Goal: Information Seeking & Learning: Learn about a topic

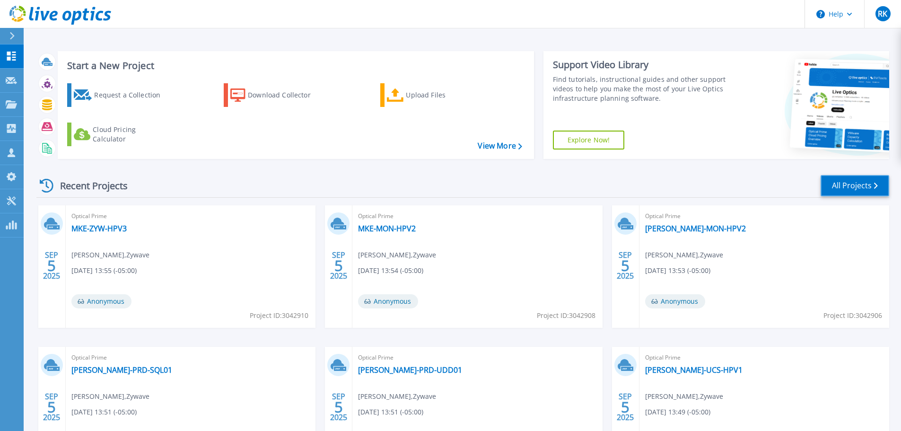
click at [880, 192] on link "All Projects" at bounding box center [854, 185] width 69 height 21
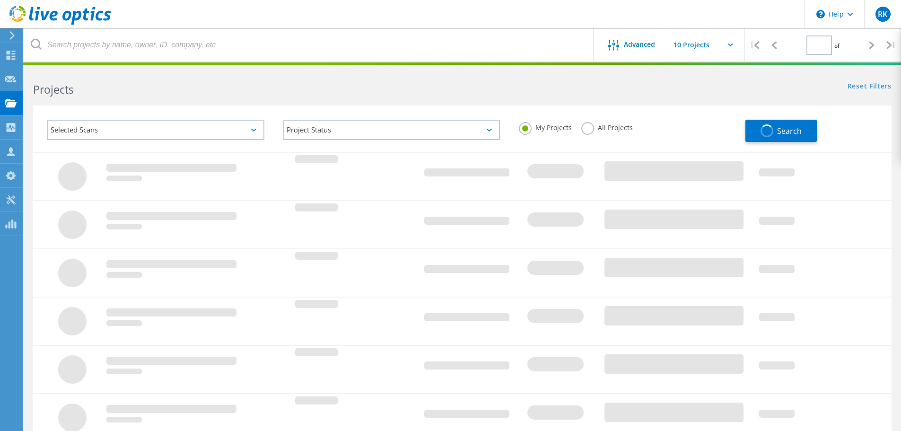
type input "1"
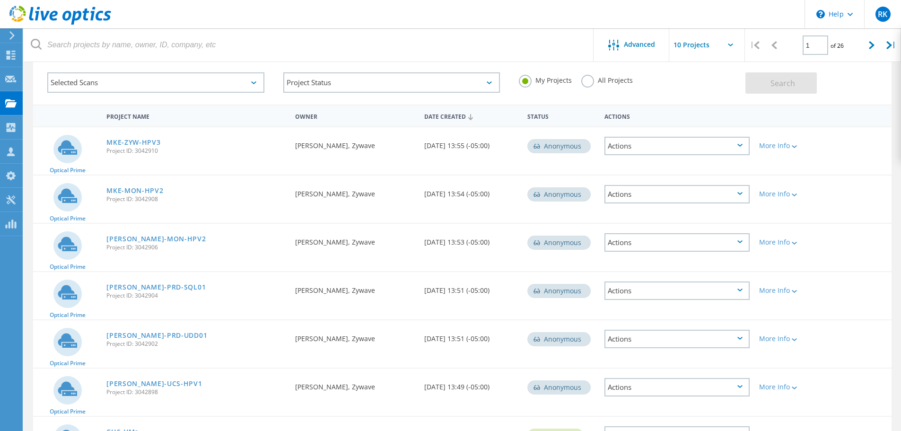
scroll to position [95, 0]
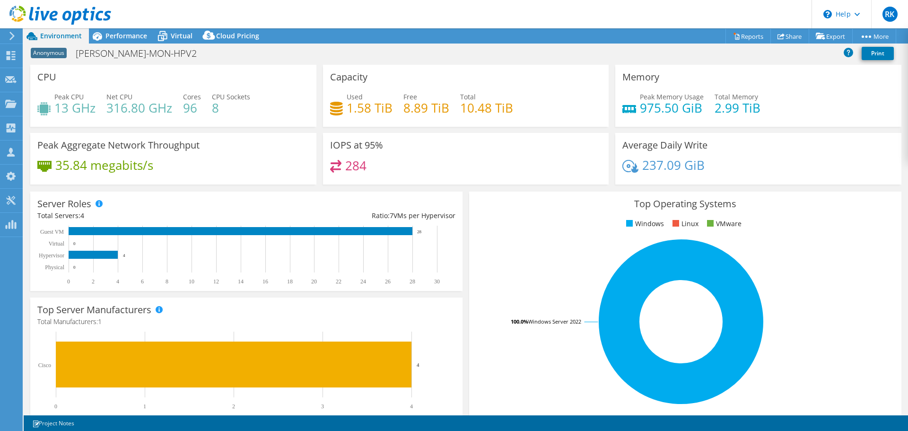
select select "USD"
click at [180, 30] on div "Virtual" at bounding box center [176, 35] width 45 height 15
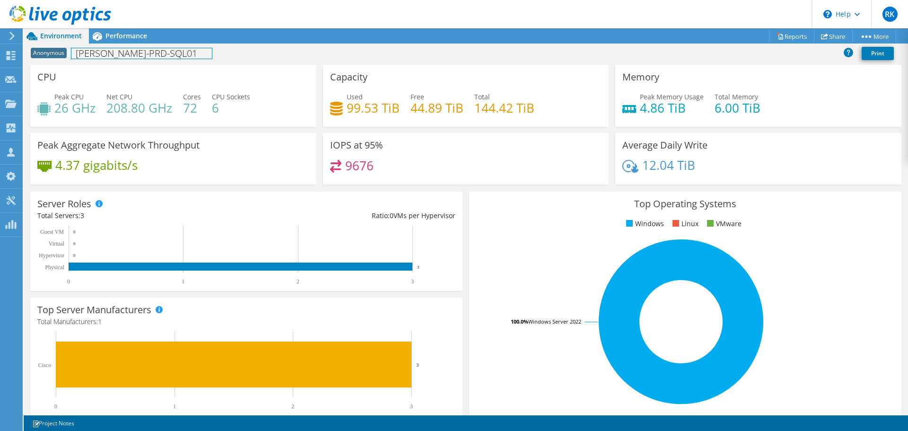
click at [124, 53] on h1 "[PERSON_NAME]-PRD-SQL01" at bounding box center [141, 53] width 140 height 10
click at [124, 53] on h1 "KEN-PRD-SQL01" at bounding box center [141, 53] width 140 height 10
copy h1 "KEN-PRD-SQL01"
click at [105, 50] on h1 "[PERSON_NAME]-PRD-UDD01" at bounding box center [142, 53] width 143 height 10
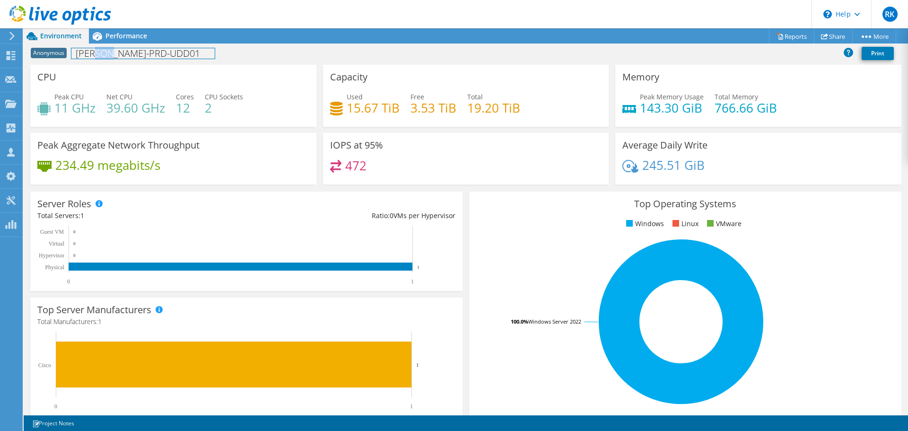
click at [105, 50] on h1 "KEN-PRD-UDD01" at bounding box center [142, 53] width 143 height 10
copy h1 "KEN-PRD-UDD01"
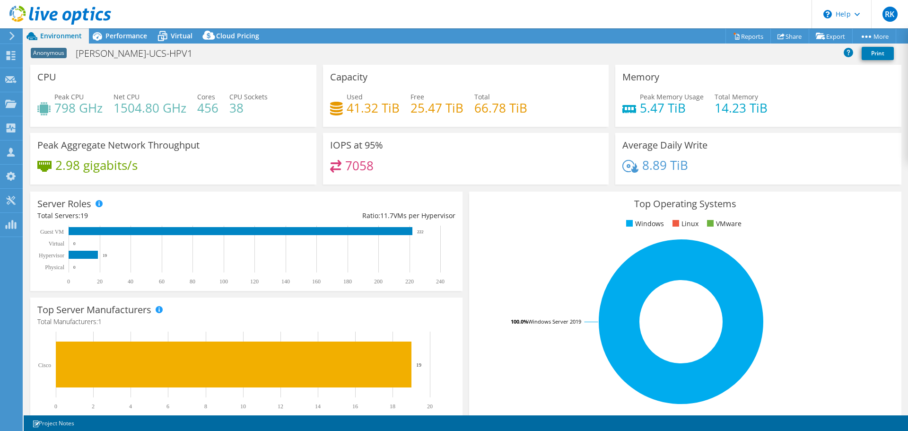
select select "USD"
click at [115, 58] on h1 "[PERSON_NAME]-UCS-HPV1" at bounding box center [139, 53] width 136 height 10
copy h1 "[PERSON_NAME]-UCS-HPV1"
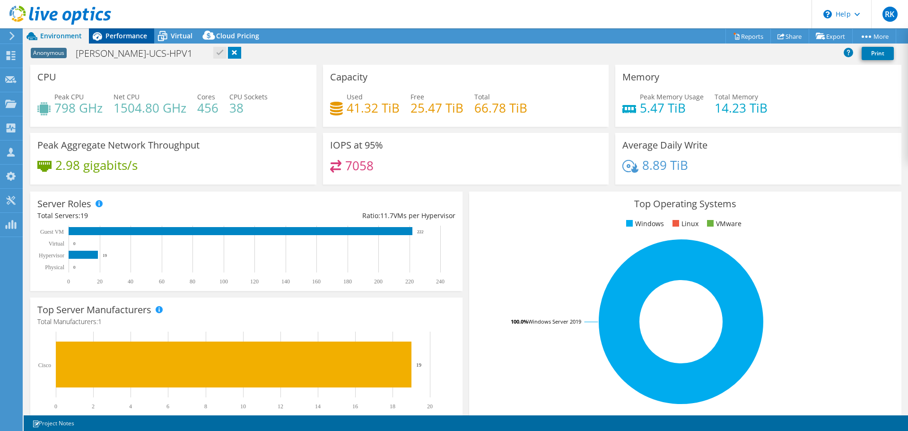
click at [136, 34] on span "Performance" at bounding box center [126, 35] width 42 height 9
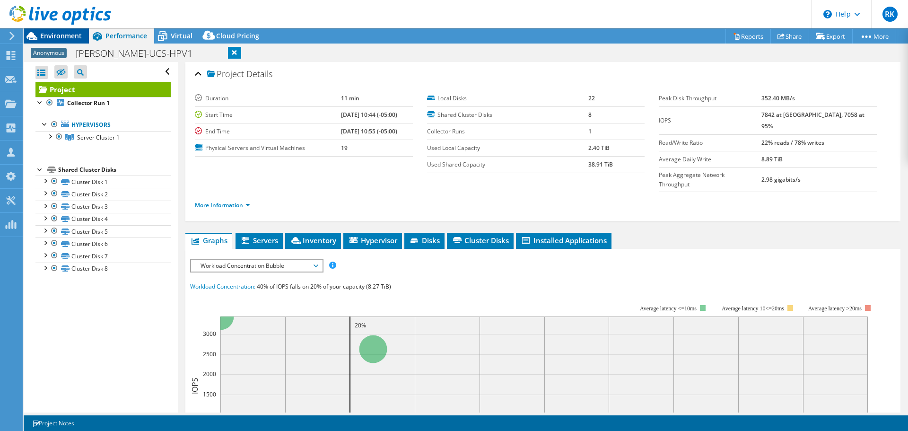
click at [56, 40] on span "Environment" at bounding box center [61, 35] width 42 height 9
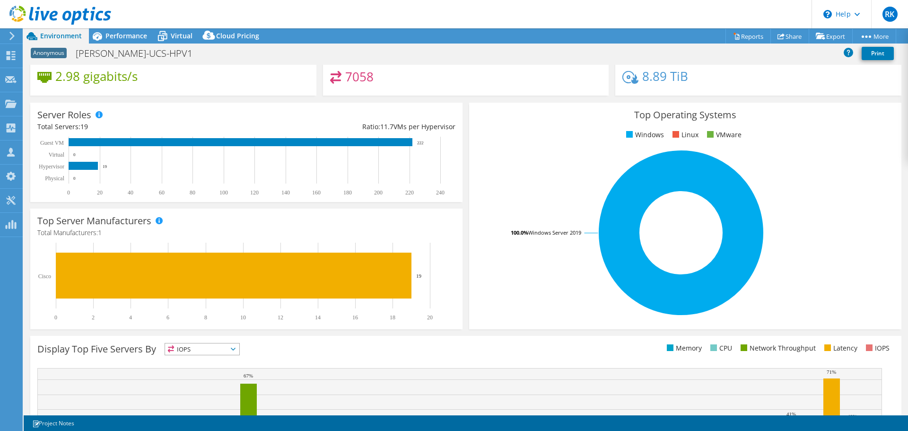
scroll to position [200, 0]
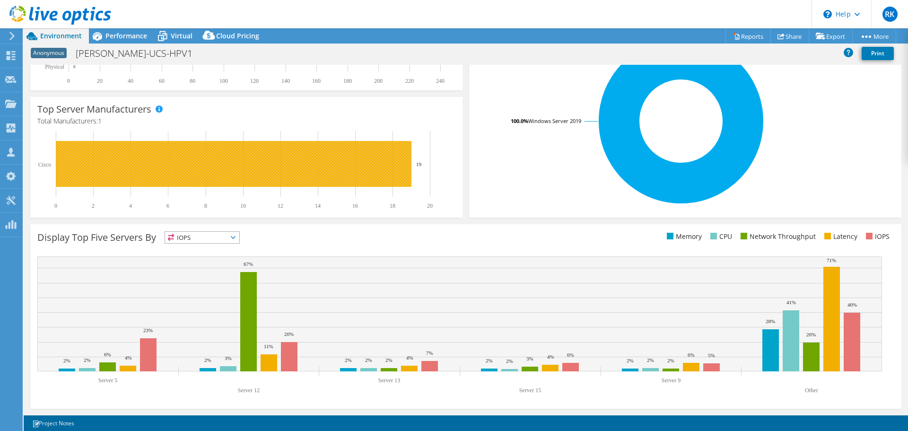
click at [367, 182] on rect at bounding box center [234, 164] width 356 height 46
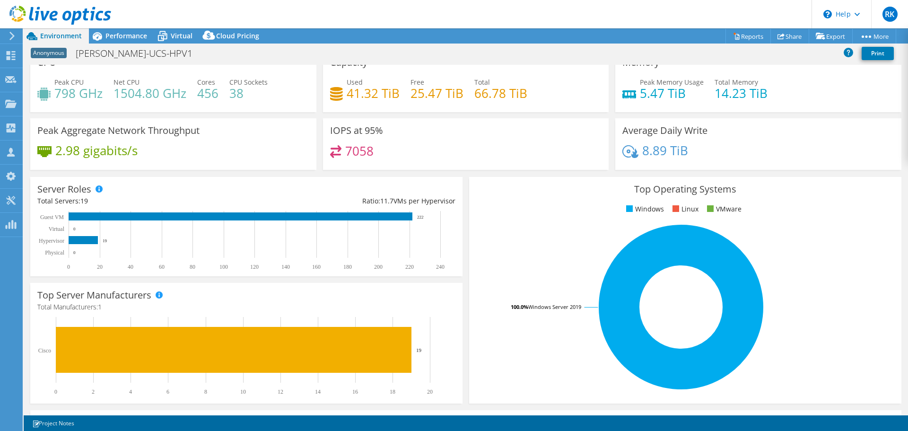
scroll to position [11, 0]
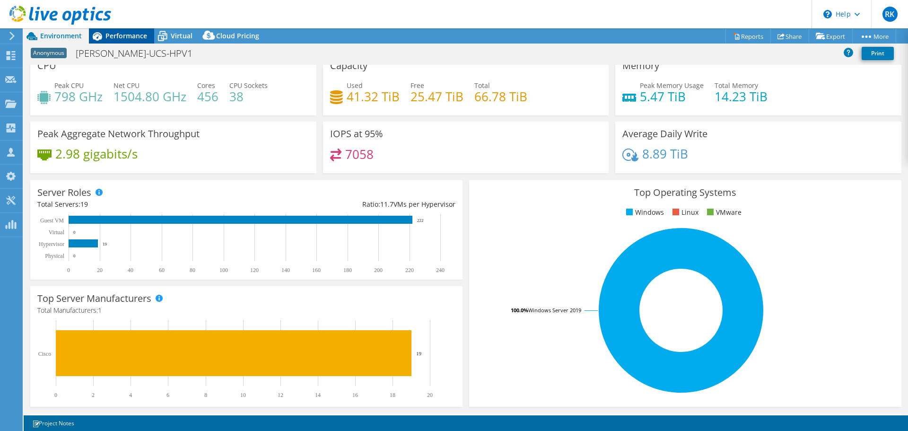
click at [117, 37] on span "Performance" at bounding box center [126, 35] width 42 height 9
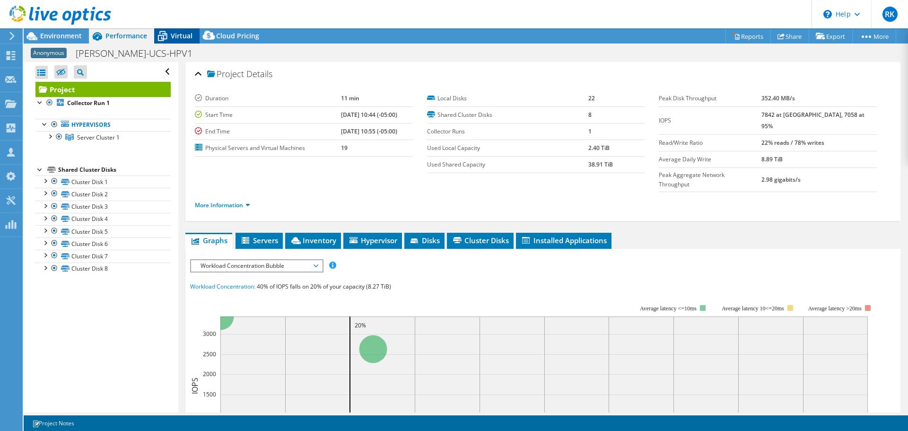
scroll to position [0, 0]
click at [174, 37] on span "Virtual" at bounding box center [182, 35] width 22 height 9
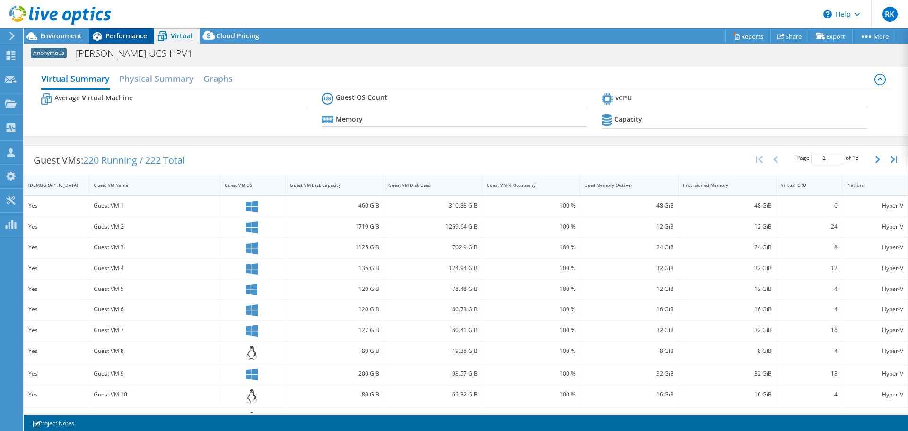
click at [134, 37] on span "Performance" at bounding box center [126, 35] width 42 height 9
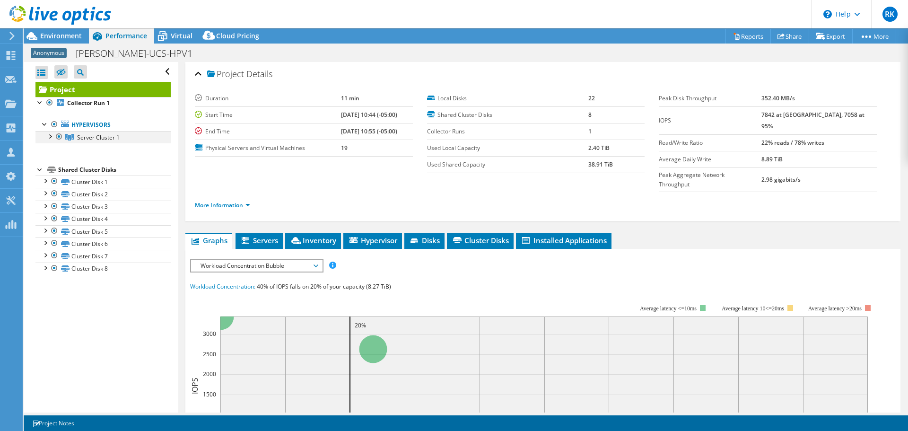
click at [49, 137] on div at bounding box center [49, 135] width 9 height 9
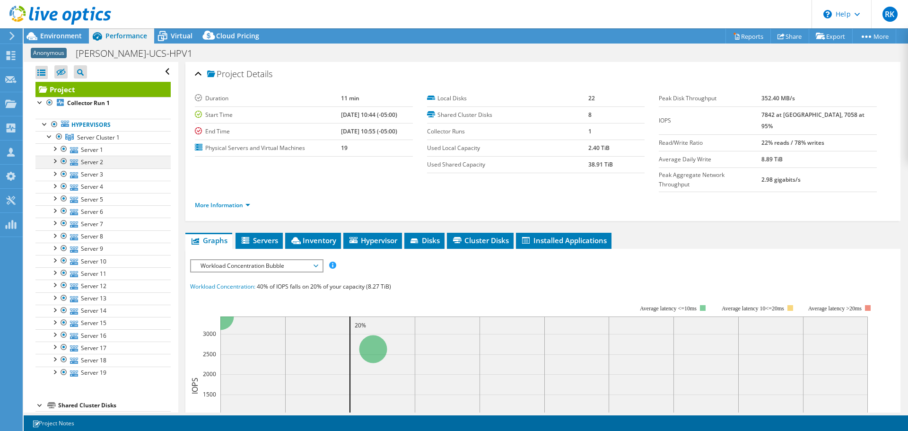
click at [54, 160] on div at bounding box center [54, 160] width 9 height 9
click at [265, 235] on span "Servers" at bounding box center [259, 239] width 38 height 9
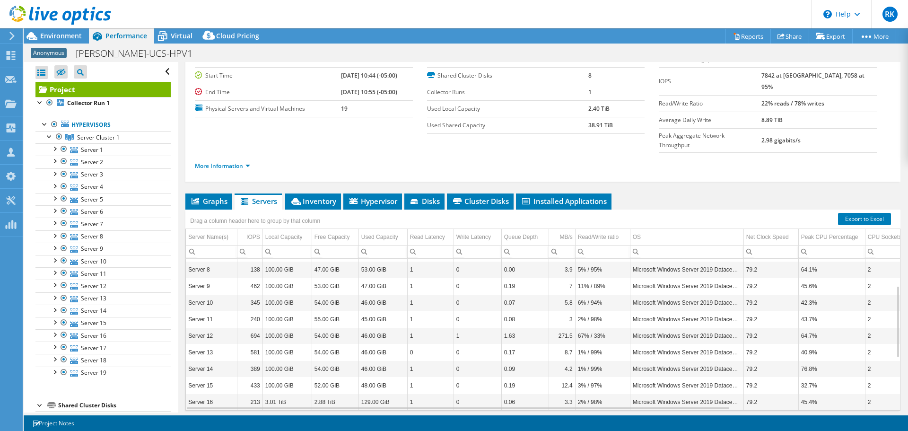
scroll to position [54, 0]
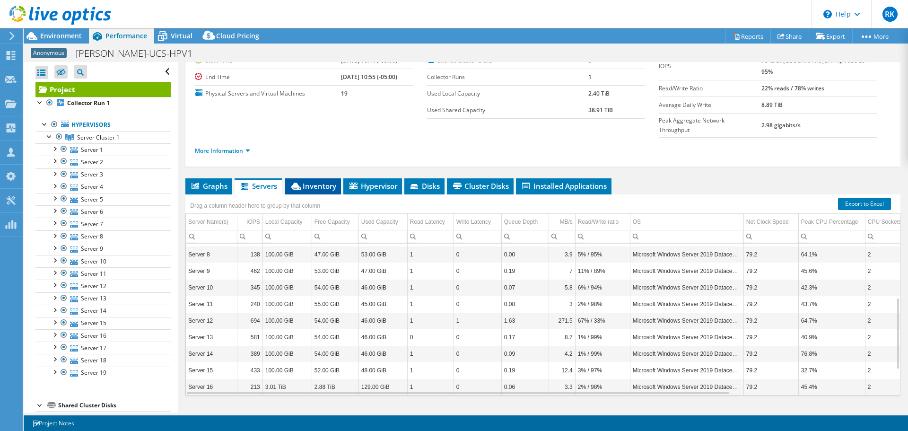
click at [315, 178] on li "Inventory" at bounding box center [313, 186] width 56 height 16
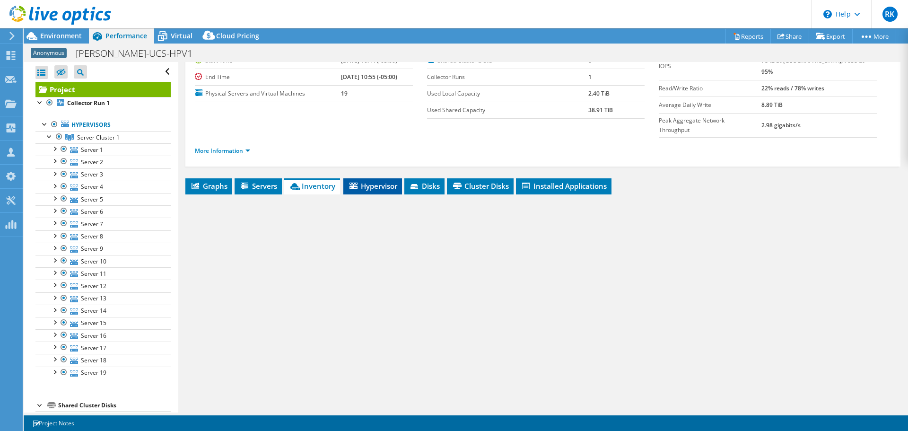
click at [380, 181] on span "Hypervisor" at bounding box center [372, 185] width 49 height 9
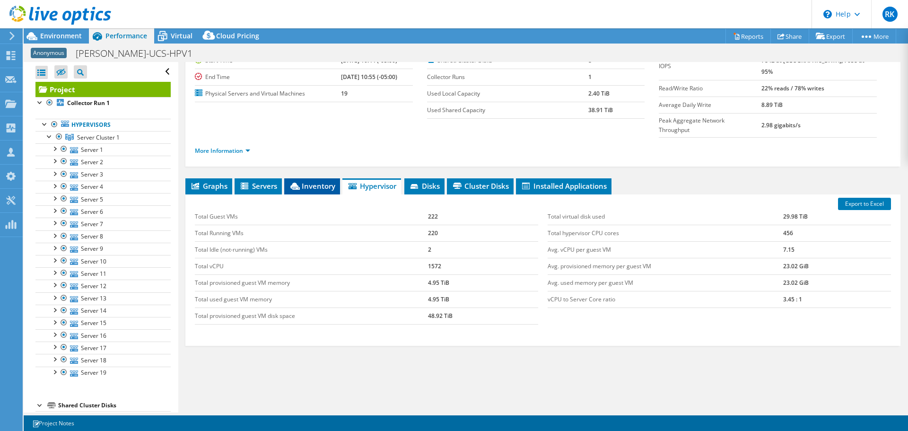
click at [296, 183] on icon at bounding box center [294, 186] width 9 height 7
